Goal: Information Seeking & Learning: Learn about a topic

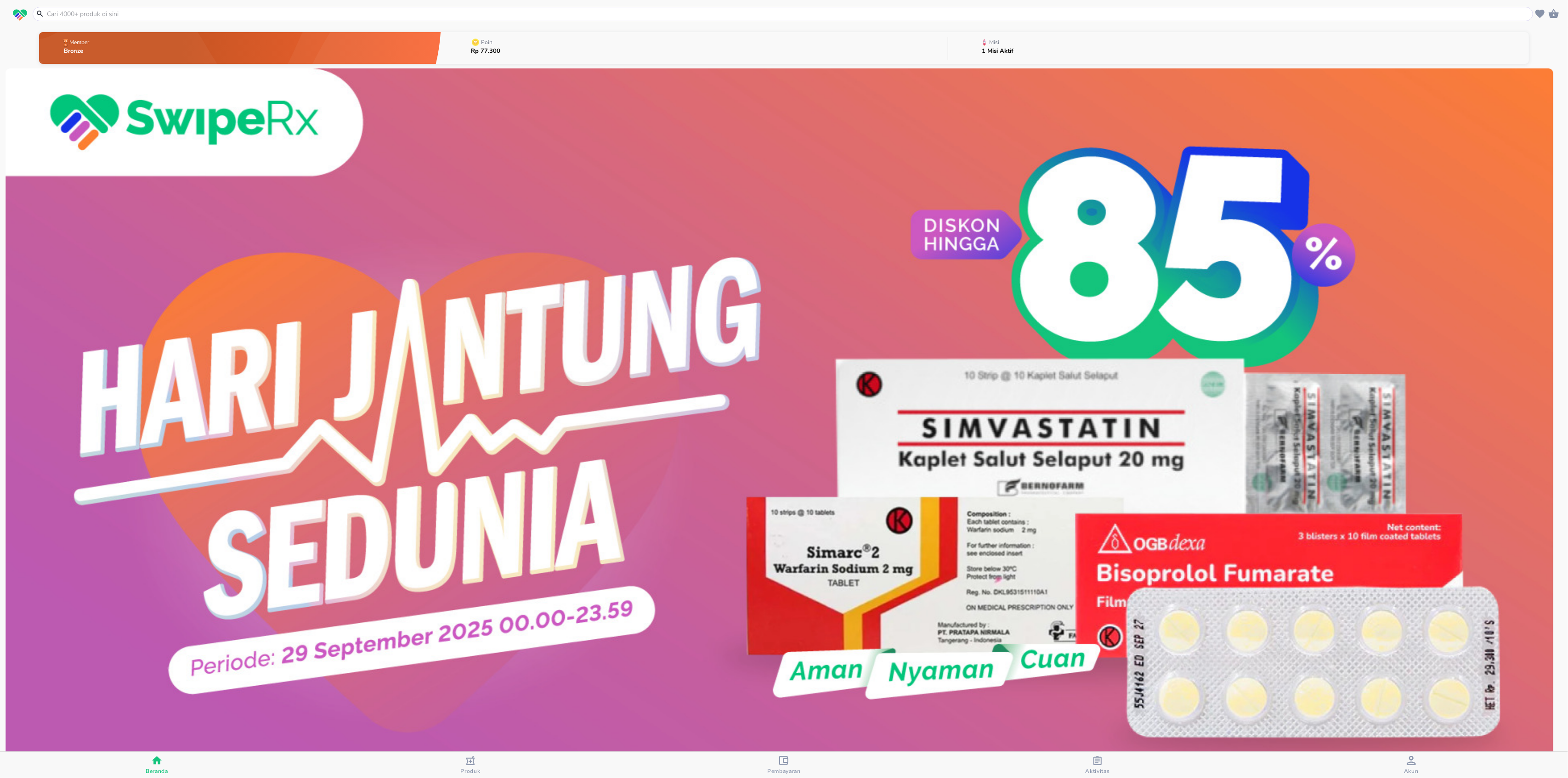
click at [991, 42] on p "Misi" at bounding box center [994, 42] width 10 height 6
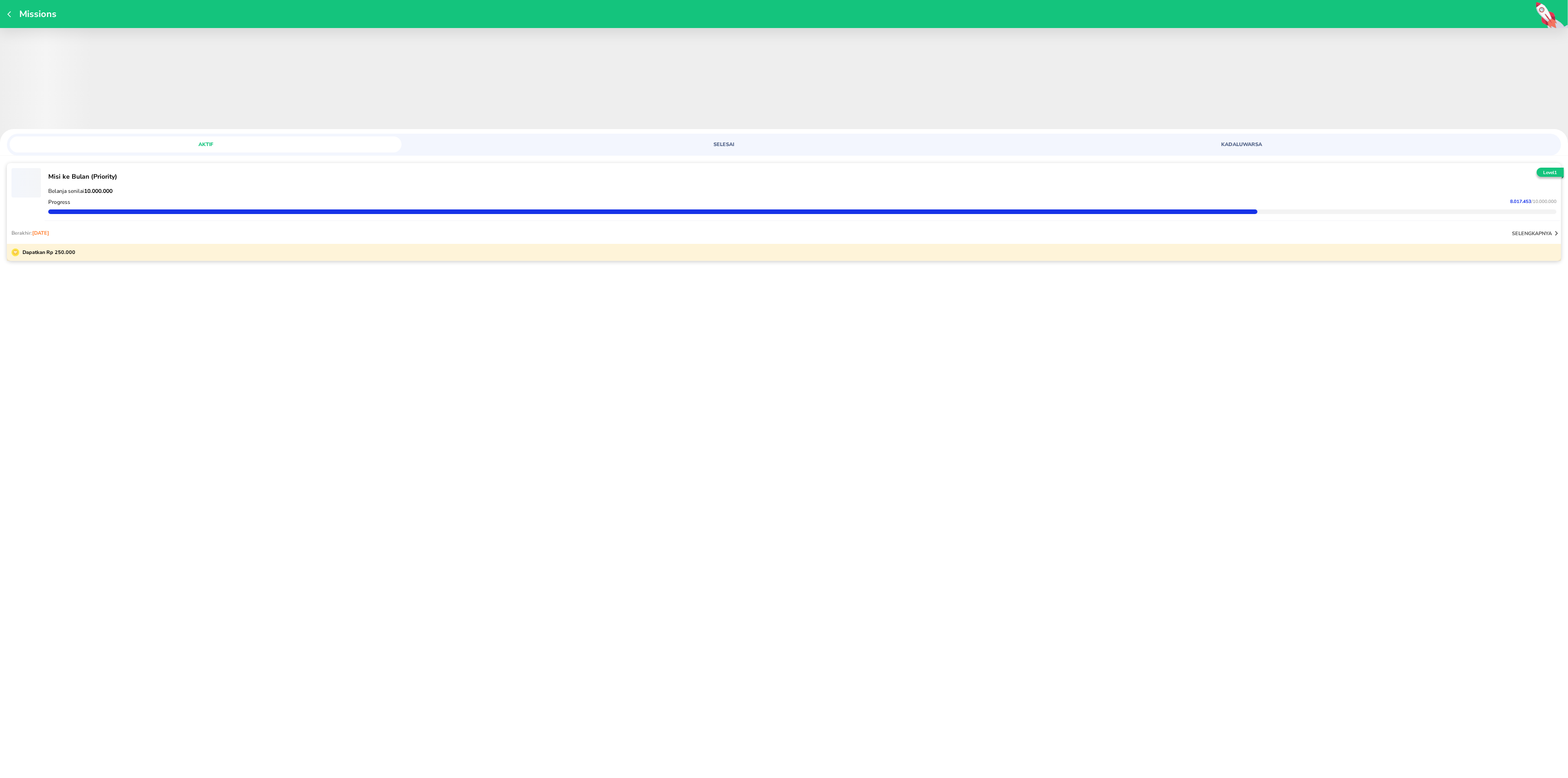
click at [201, 186] on div "Belanja senilai 10.000.000" at bounding box center [801, 191] width 1512 height 11
